Goal: Information Seeking & Learning: Learn about a topic

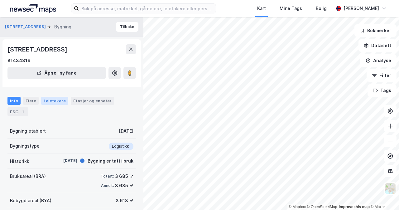
click at [58, 103] on div "Leietakere" at bounding box center [54, 101] width 27 height 8
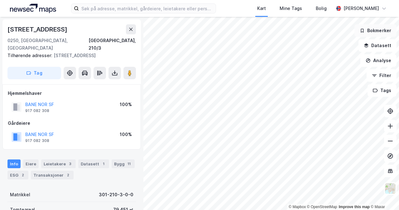
click at [390, 25] on div "© Mapbox © OpenStreetMap Improve this map © [PERSON_NAME][GEOGRAPHIC_DATA][STRE…" at bounding box center [199, 113] width 399 height 193
click at [130, 26] on button at bounding box center [131, 29] width 10 height 10
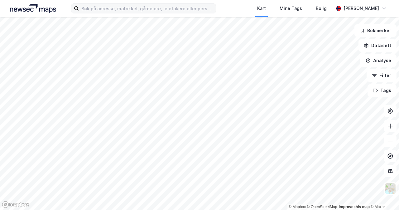
click at [214, 11] on div "Kart Mine Tags Bolig [PERSON_NAME] © Mapbox © OpenStreetMap Improve this map © …" at bounding box center [199, 105] width 399 height 210
click at [243, 4] on div "Kart Mine Tags Bolig [PERSON_NAME] © Mapbox © OpenStreetMap Improve this map © …" at bounding box center [199, 105] width 399 height 210
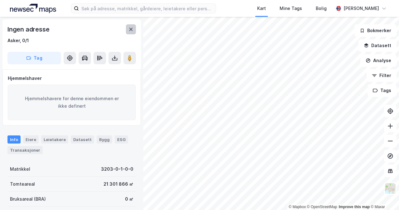
click at [132, 28] on icon at bounding box center [130, 29] width 3 height 3
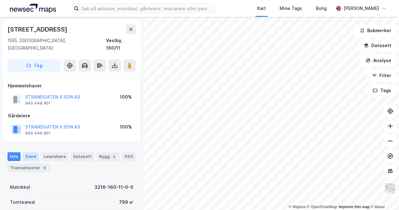
click at [36, 152] on div "Eiere" at bounding box center [31, 156] width 16 height 9
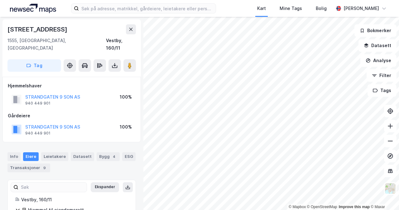
scroll to position [33, 0]
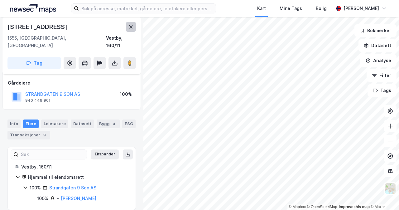
click at [133, 27] on icon at bounding box center [131, 26] width 5 height 5
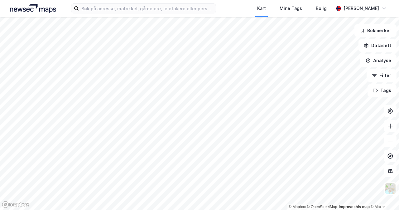
click at [221, 210] on html "Kart Mine Tags Bolig [PERSON_NAME] © Mapbox © OpenStreetMap Improve this map © …" at bounding box center [199, 105] width 399 height 210
click at [242, 210] on html "Kart Mine Tags Bolig [PERSON_NAME] © Mapbox © OpenStreetMap Improve this map © …" at bounding box center [199, 105] width 399 height 210
click at [229, 210] on html "Kart Mine Tags Bolig [PERSON_NAME] © Mapbox © OpenStreetMap Improve this map © …" at bounding box center [199, 105] width 399 height 210
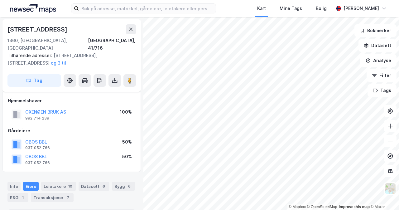
scroll to position [33, 0]
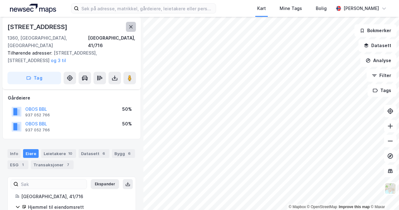
click at [134, 27] on button at bounding box center [131, 27] width 10 height 10
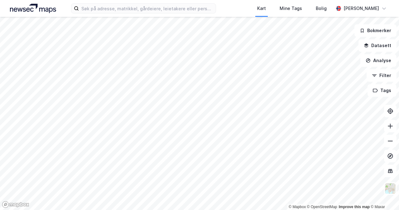
click at [178, 210] on html "Kart Mine Tags Bolig [PERSON_NAME] © Mapbox © OpenStreetMap Improve this map © …" at bounding box center [199, 105] width 399 height 210
click at [214, 0] on html "Kart Mine Tags Bolig [PERSON_NAME] © Mapbox © OpenStreetMap Improve this map © …" at bounding box center [199, 105] width 399 height 210
click at [270, 15] on div "Kart Mine Tags Bolig [PERSON_NAME] © Mapbox © OpenStreetMap Improve this map © …" at bounding box center [199, 105] width 399 height 210
